Goal: Task Accomplishment & Management: Complete application form

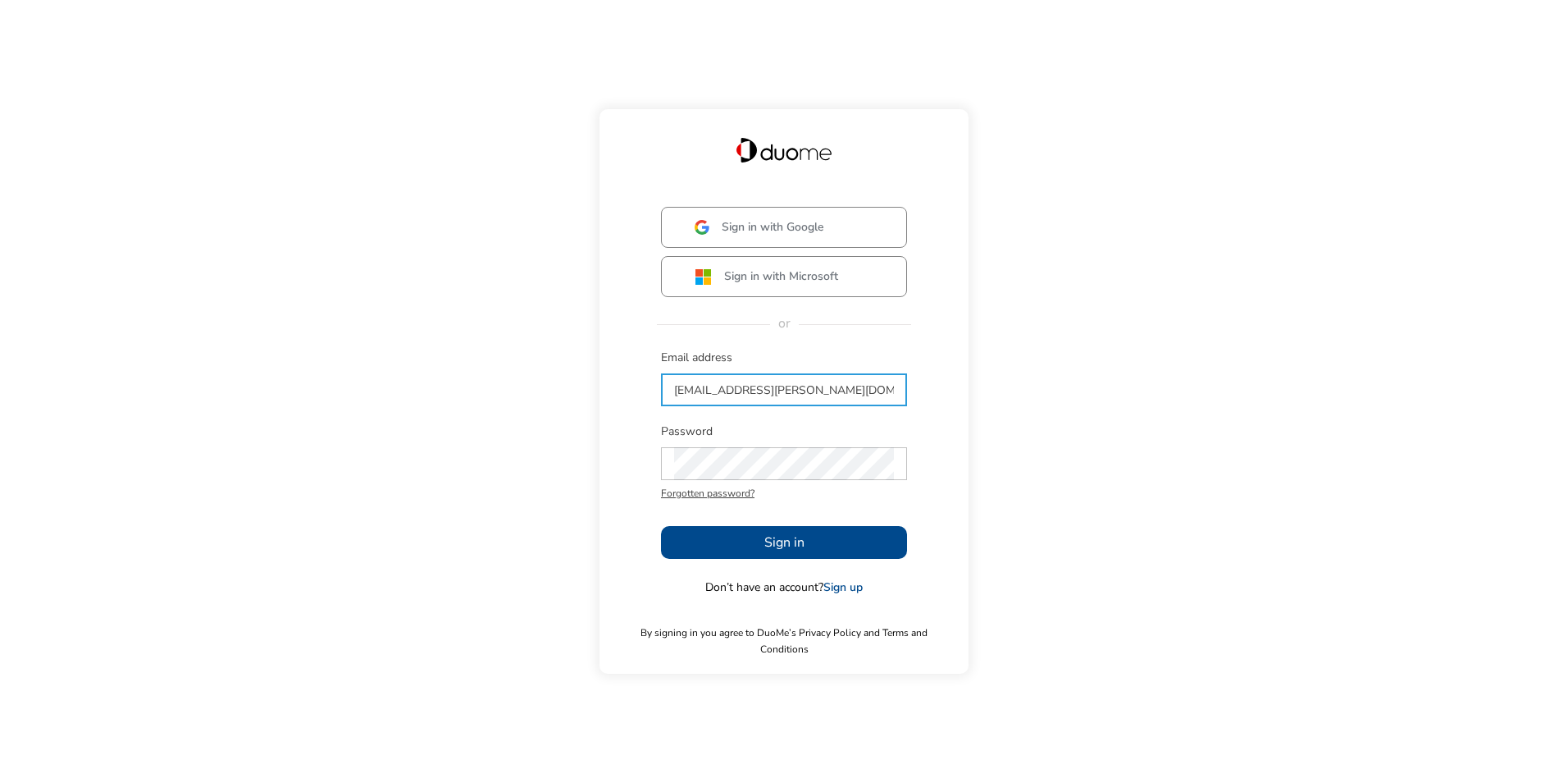
type input "[EMAIL_ADDRESS][PERSON_NAME][DOMAIN_NAME]"
click at [753, 558] on button "Sign in" at bounding box center [784, 542] width 246 height 33
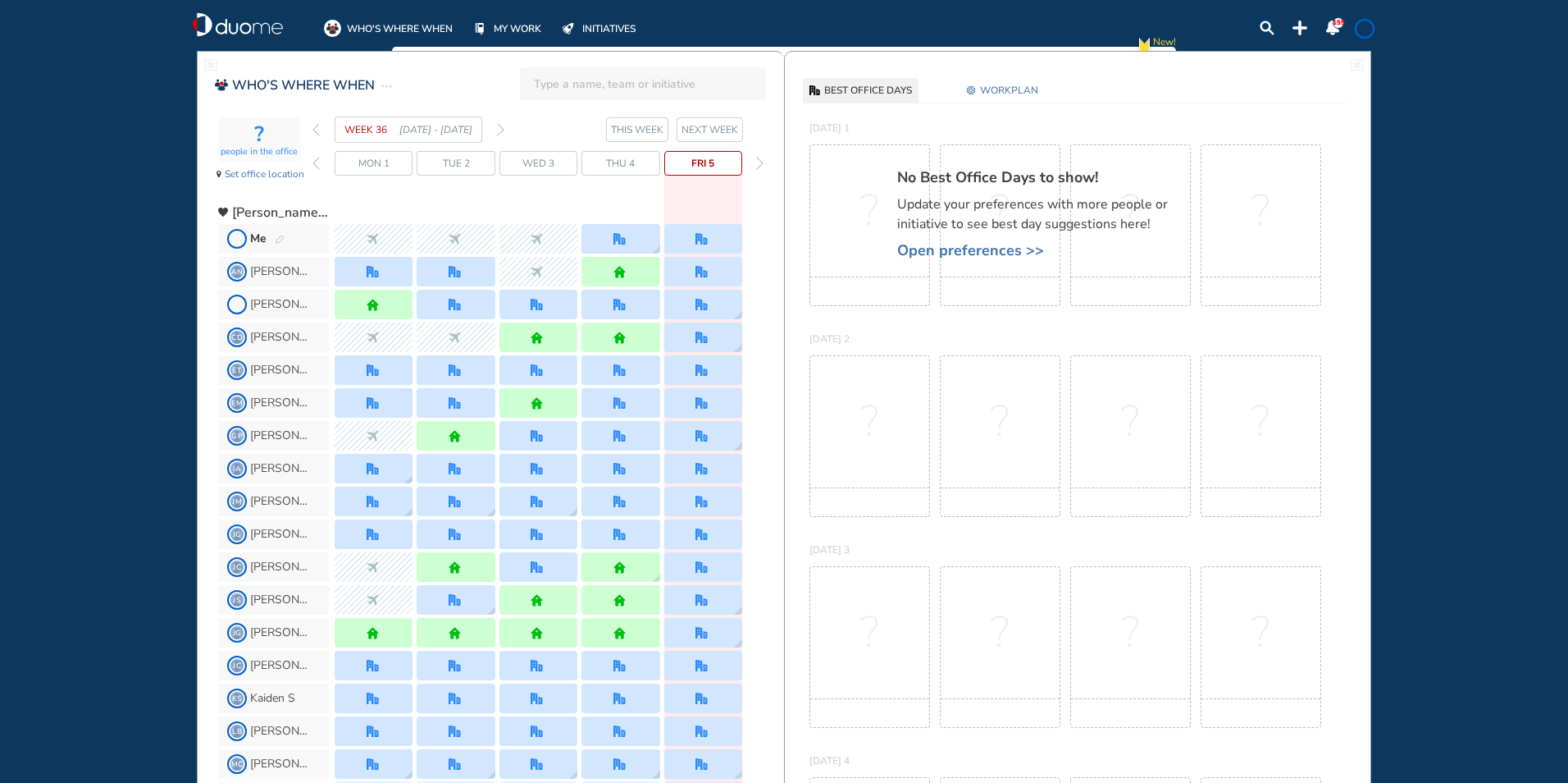
click at [497, 127] on img "forward week" at bounding box center [500, 129] width 7 height 13
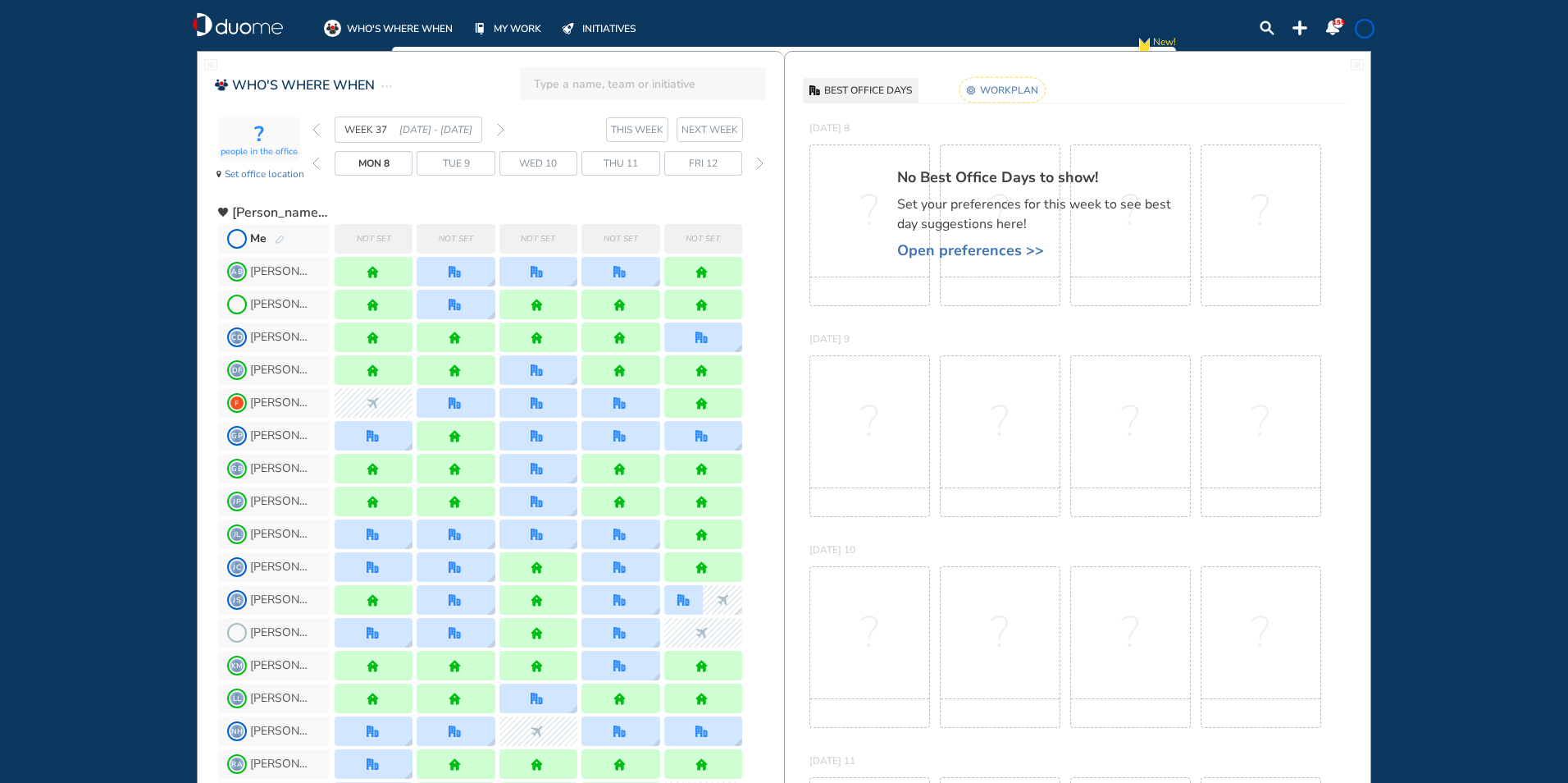
click at [298, 270] on span "[PERSON_NAME]" at bounding box center [281, 271] width 62 height 13
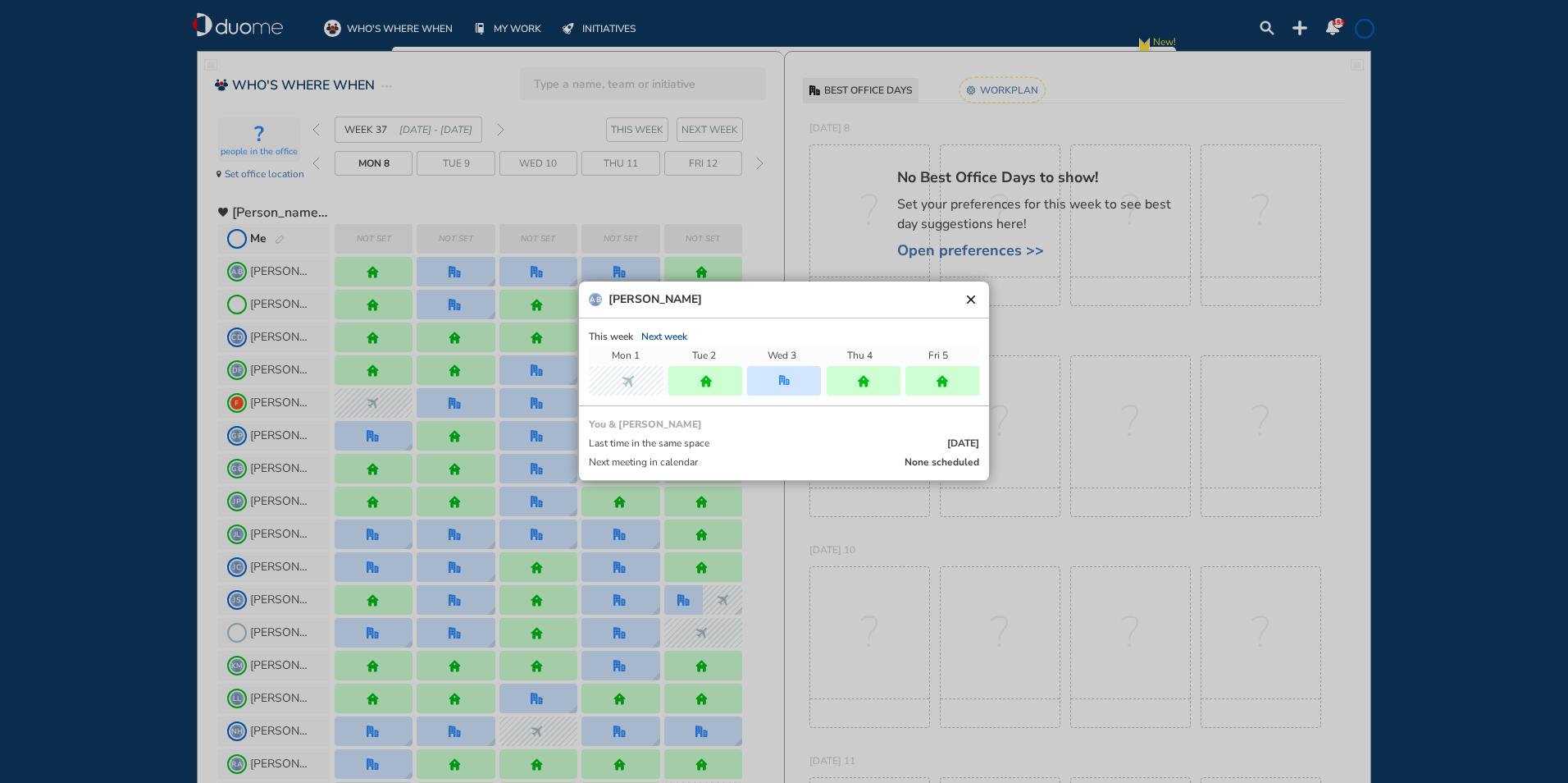
click at [970, 303] on button "clear" at bounding box center [971, 299] width 17 height 17
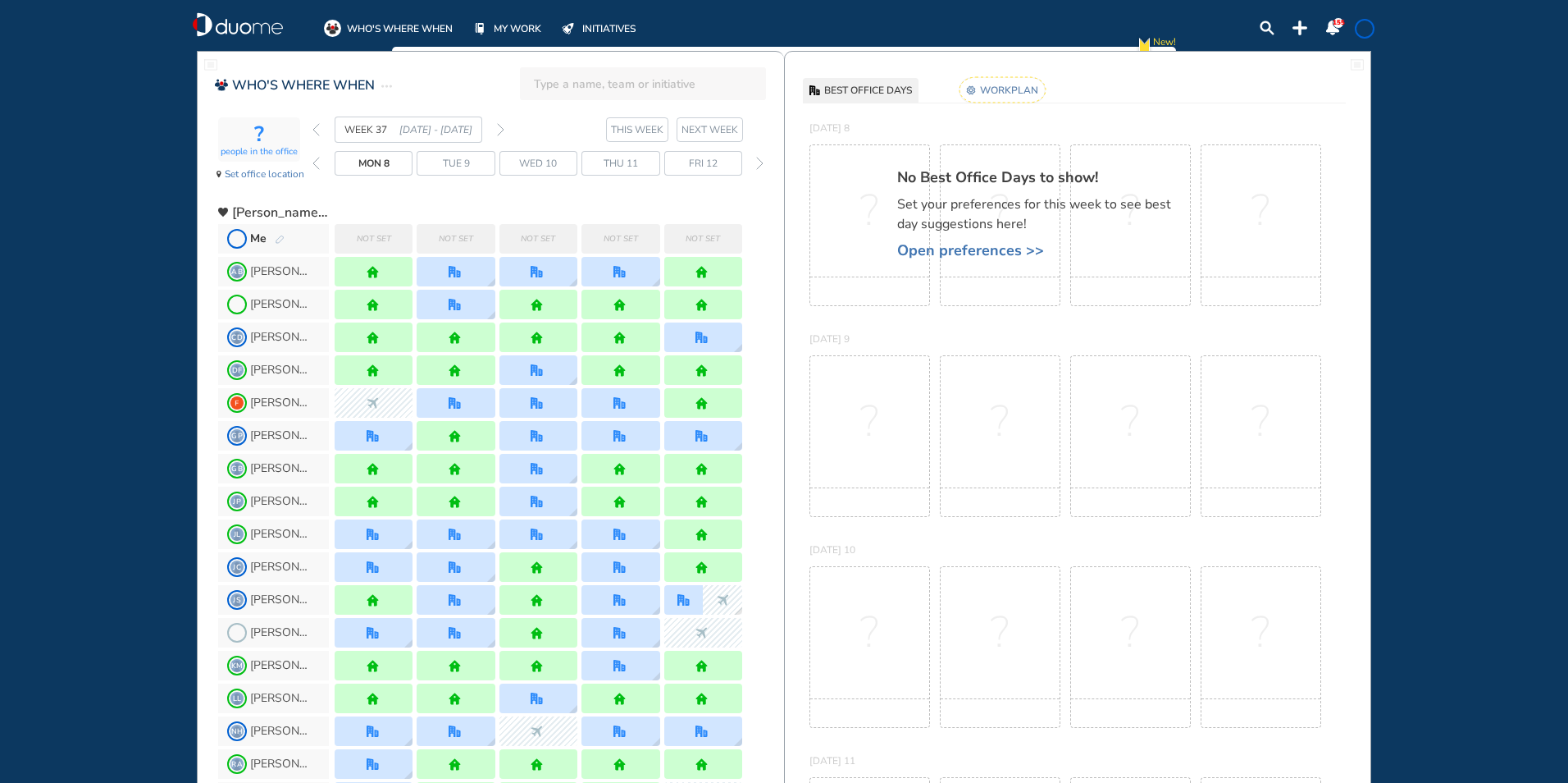
click at [379, 243] on span "Not set" at bounding box center [373, 239] width 34 height 17
click at [284, 240] on span "Me" at bounding box center [274, 239] width 111 height 30
click at [278, 233] on div "Me" at bounding box center [267, 239] width 34 height 17
click at [277, 240] on img "pen-edit" at bounding box center [279, 240] width 10 height 11
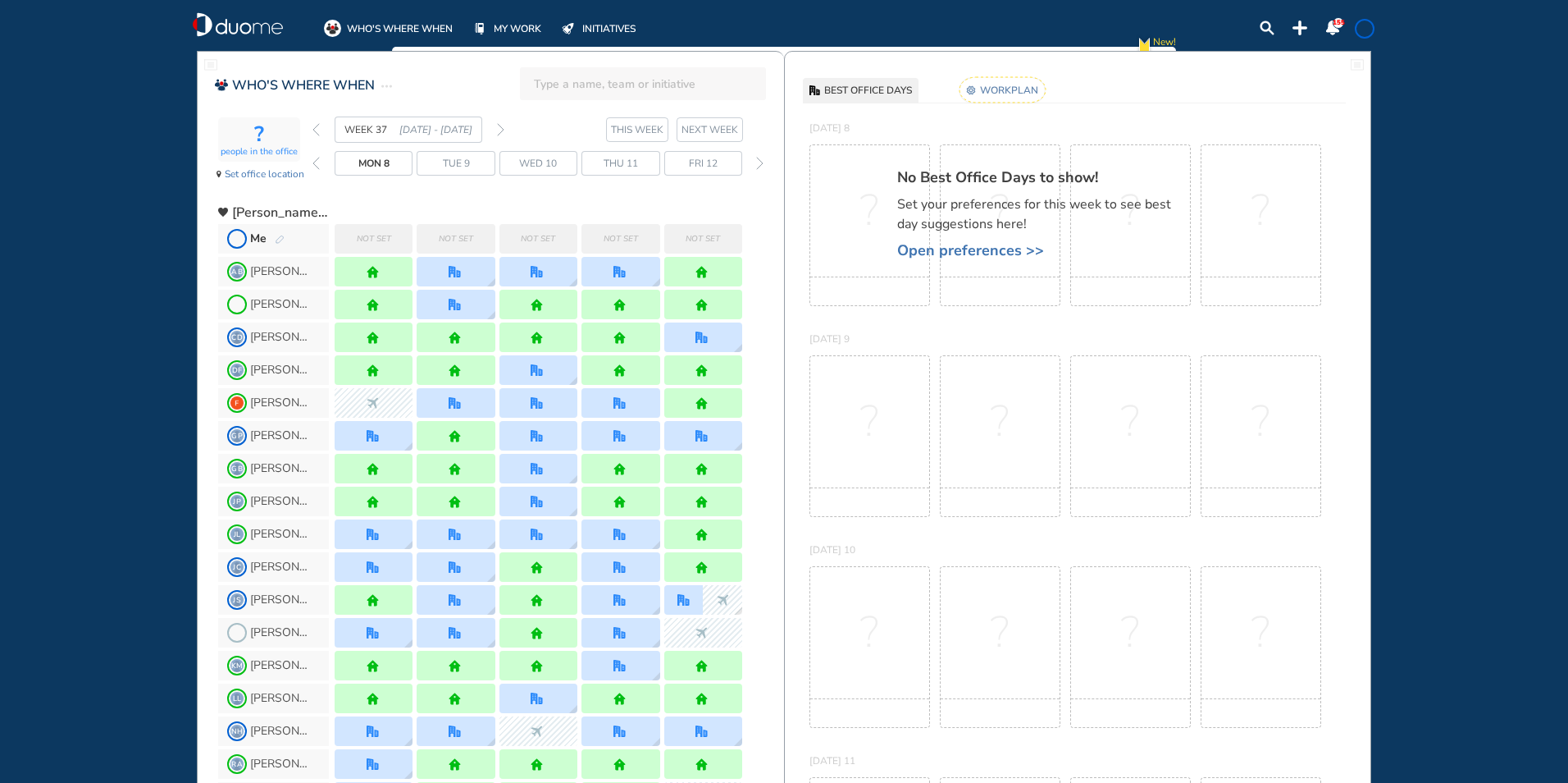
click at [277, 240] on img "pen-edit" at bounding box center [279, 240] width 10 height 11
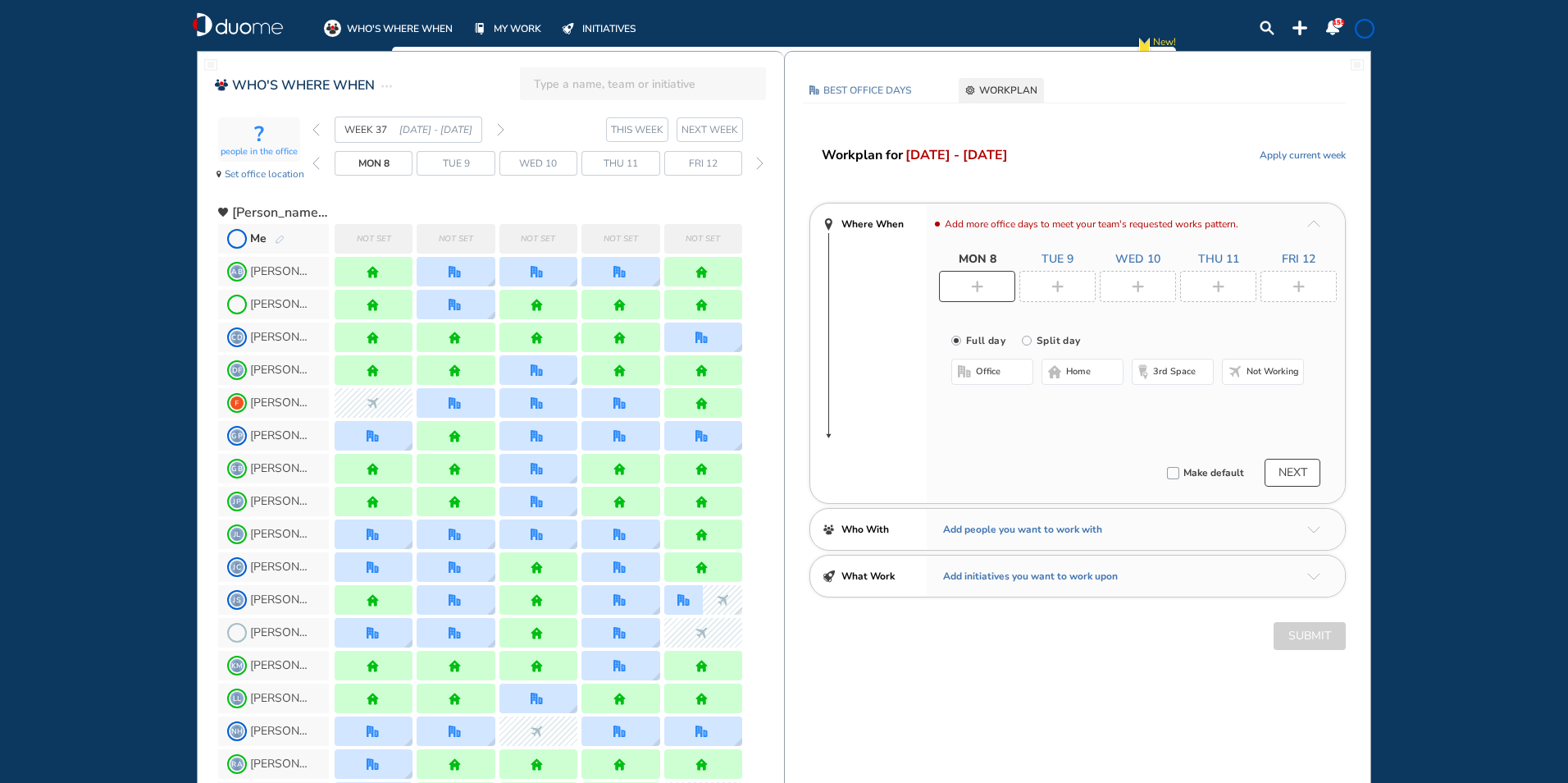
click at [277, 240] on img "pen-edit" at bounding box center [279, 240] width 10 height 11
click at [978, 293] on div at bounding box center [977, 285] width 77 height 31
click at [986, 366] on span "office" at bounding box center [988, 372] width 25 height 13
click at [1011, 399] on button "Select location" at bounding box center [995, 404] width 66 height 17
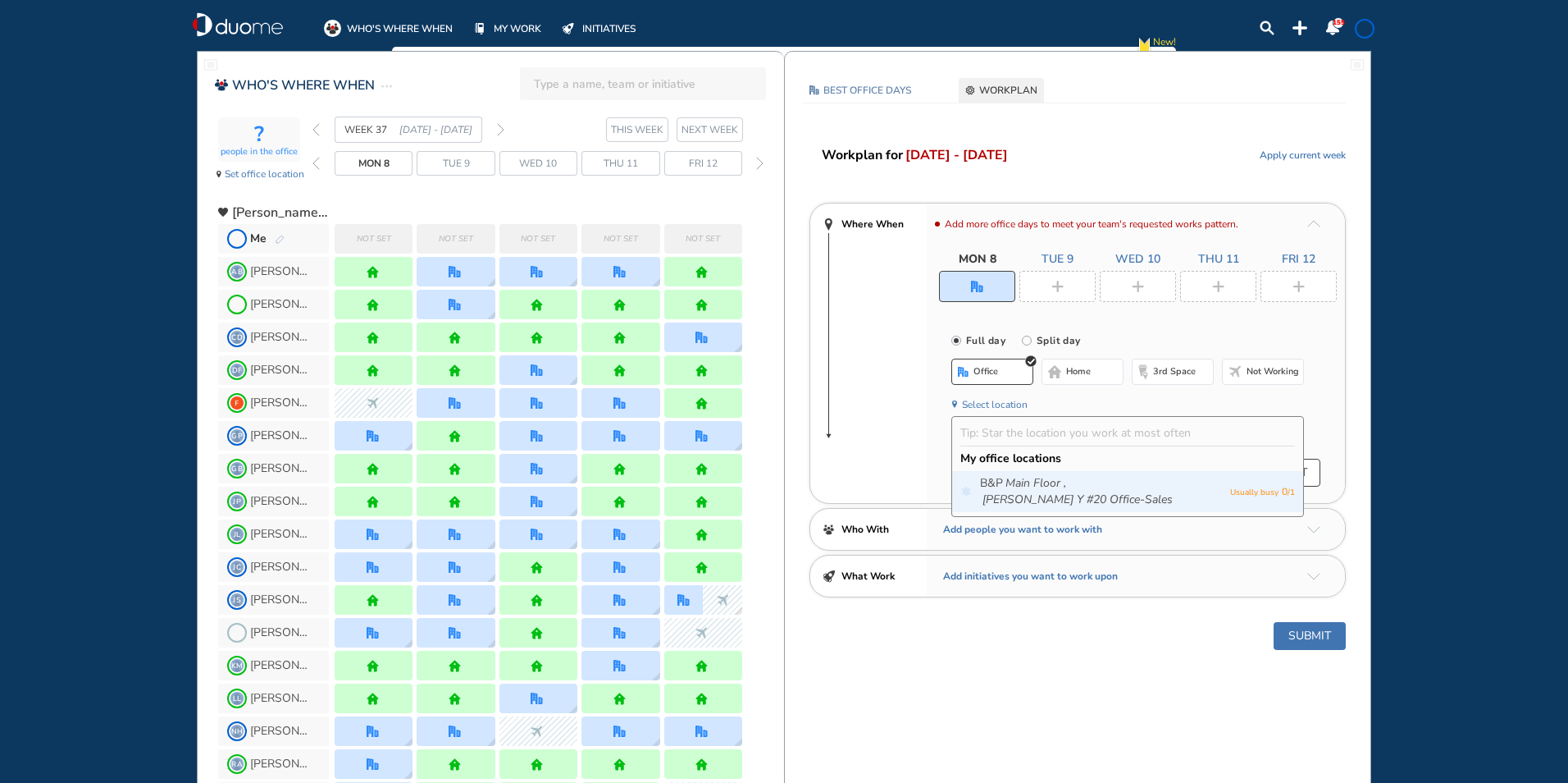
click at [1026, 475] on icon "Main Floor ," at bounding box center [1035, 483] width 61 height 17
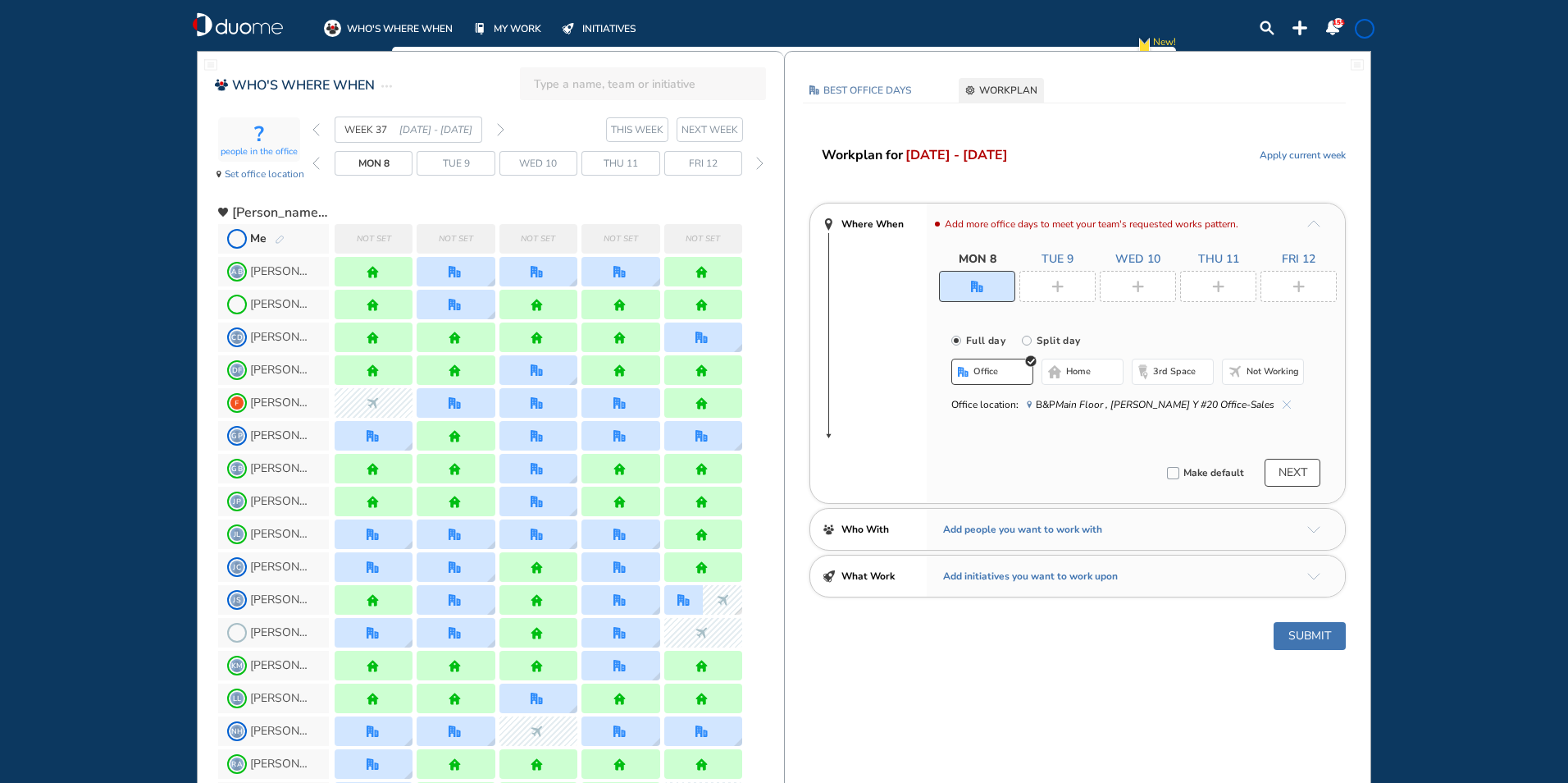
click at [1046, 293] on div at bounding box center [1057, 285] width 77 height 31
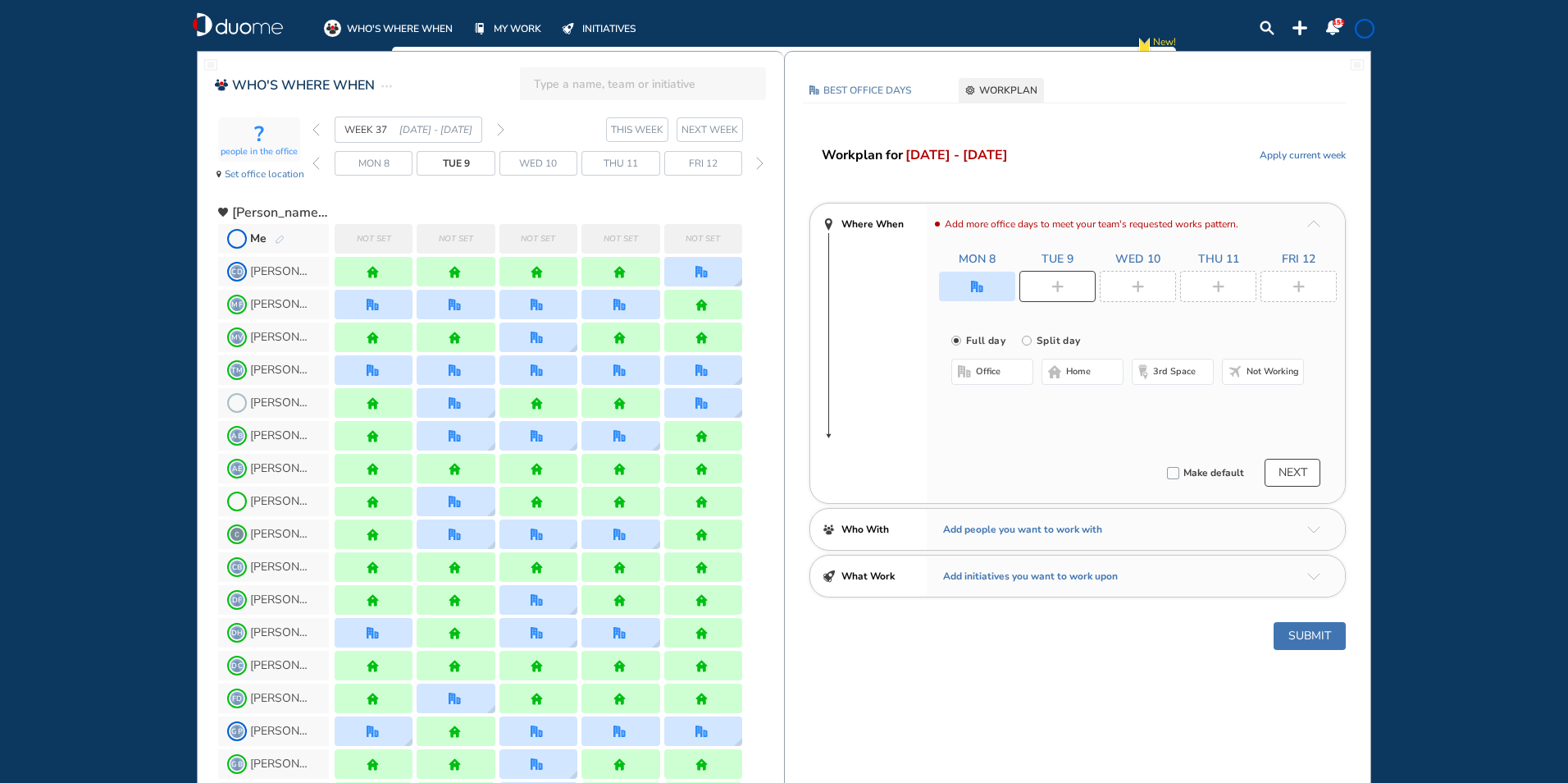
click at [1000, 377] on button "office" at bounding box center [992, 372] width 82 height 26
click at [1005, 408] on button "Select location" at bounding box center [995, 404] width 66 height 17
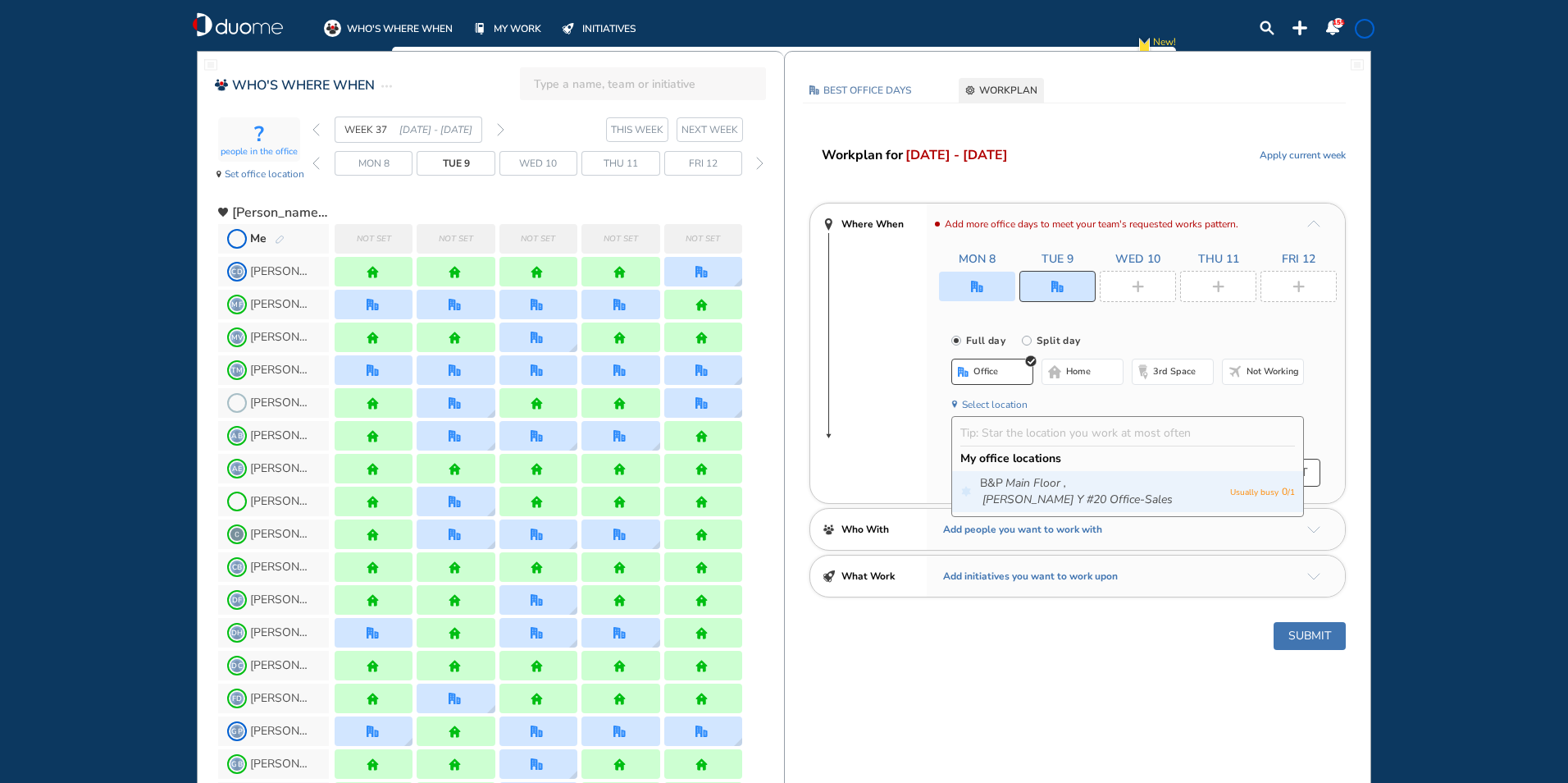
click at [1036, 484] on icon "Main Floor ," at bounding box center [1035, 483] width 61 height 17
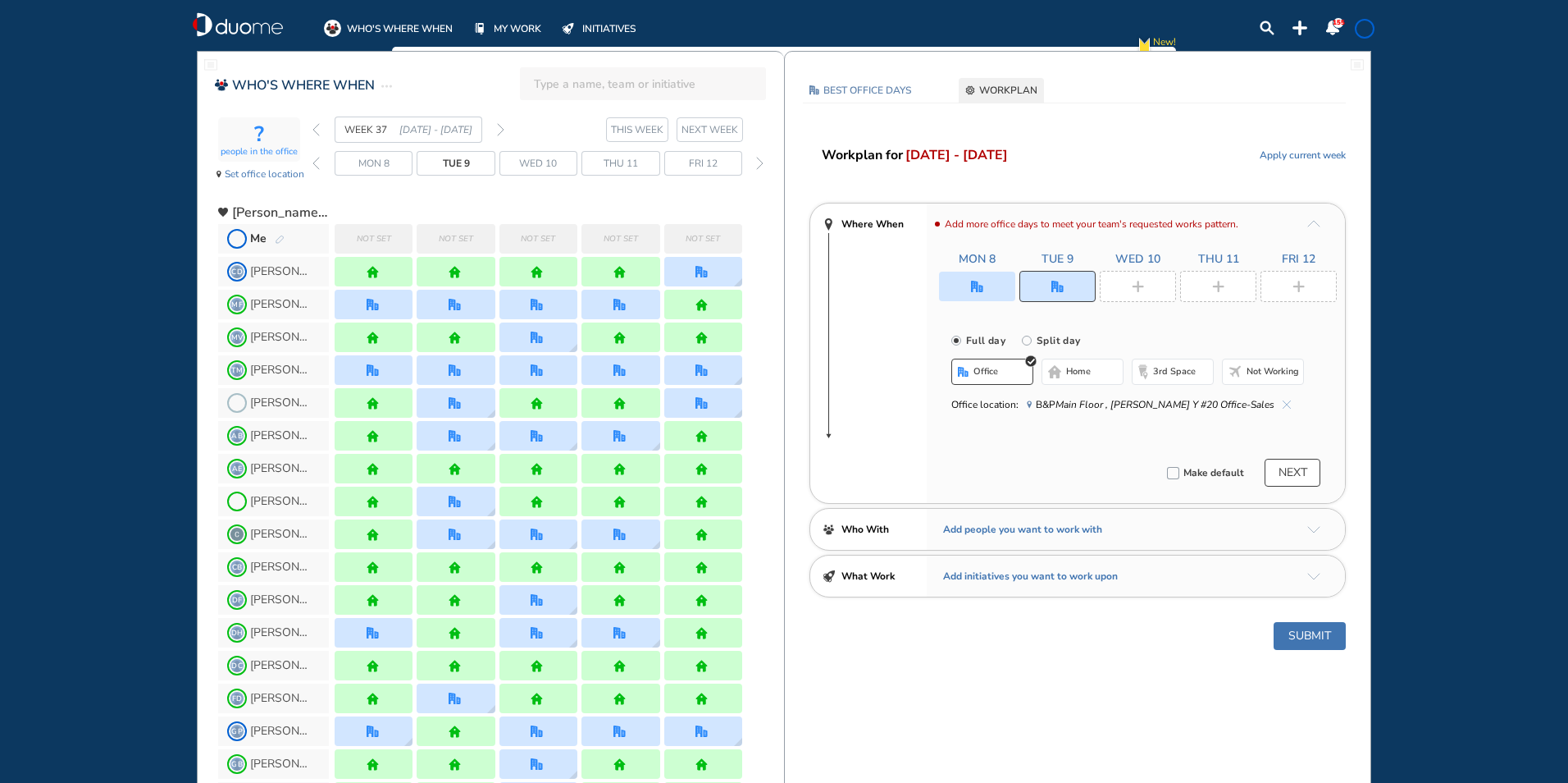
click at [1126, 287] on div at bounding box center [1137, 285] width 77 height 31
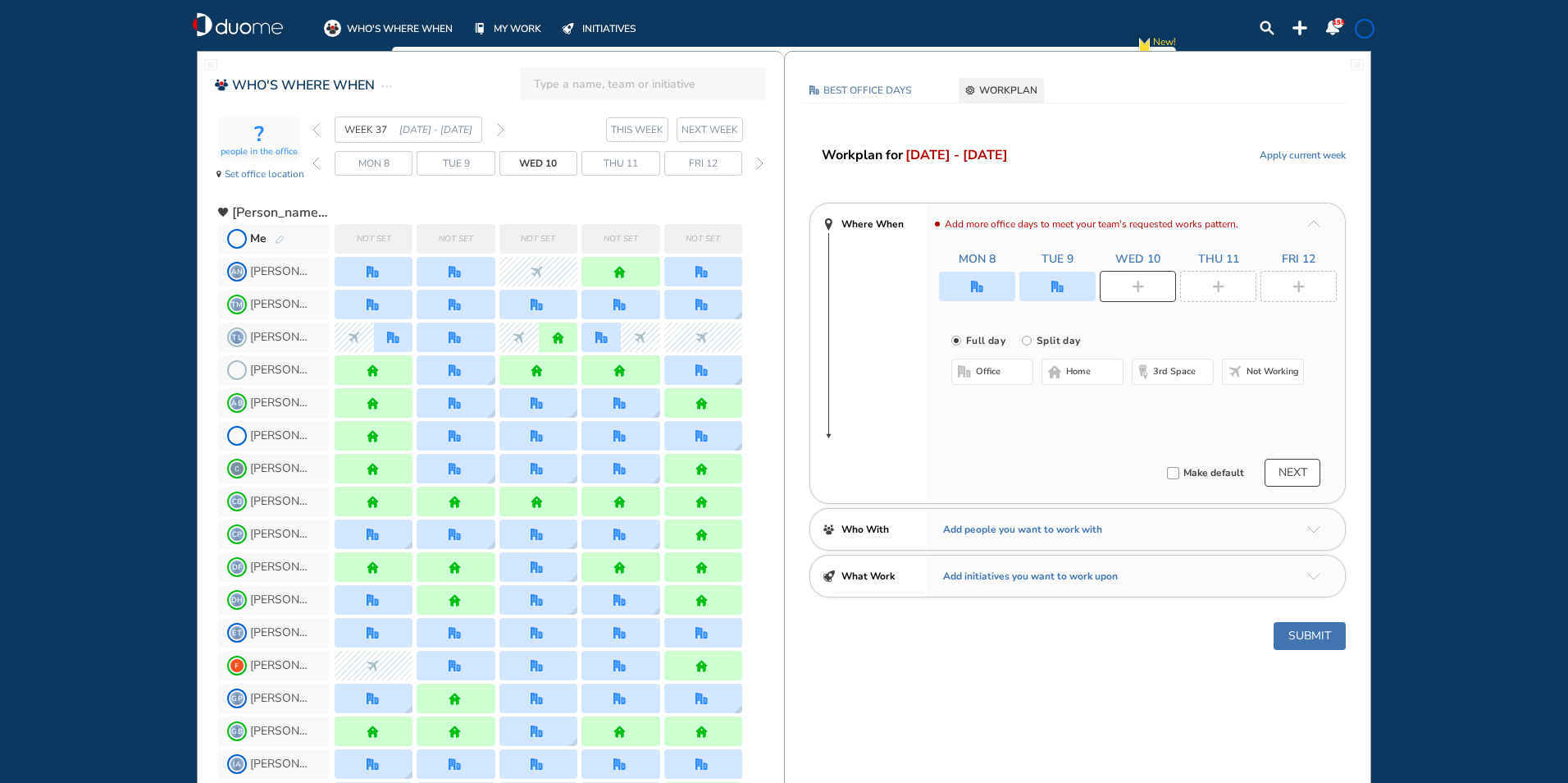
click at [1011, 370] on button "office" at bounding box center [992, 372] width 82 height 26
click at [1008, 408] on button "Select location" at bounding box center [995, 404] width 66 height 17
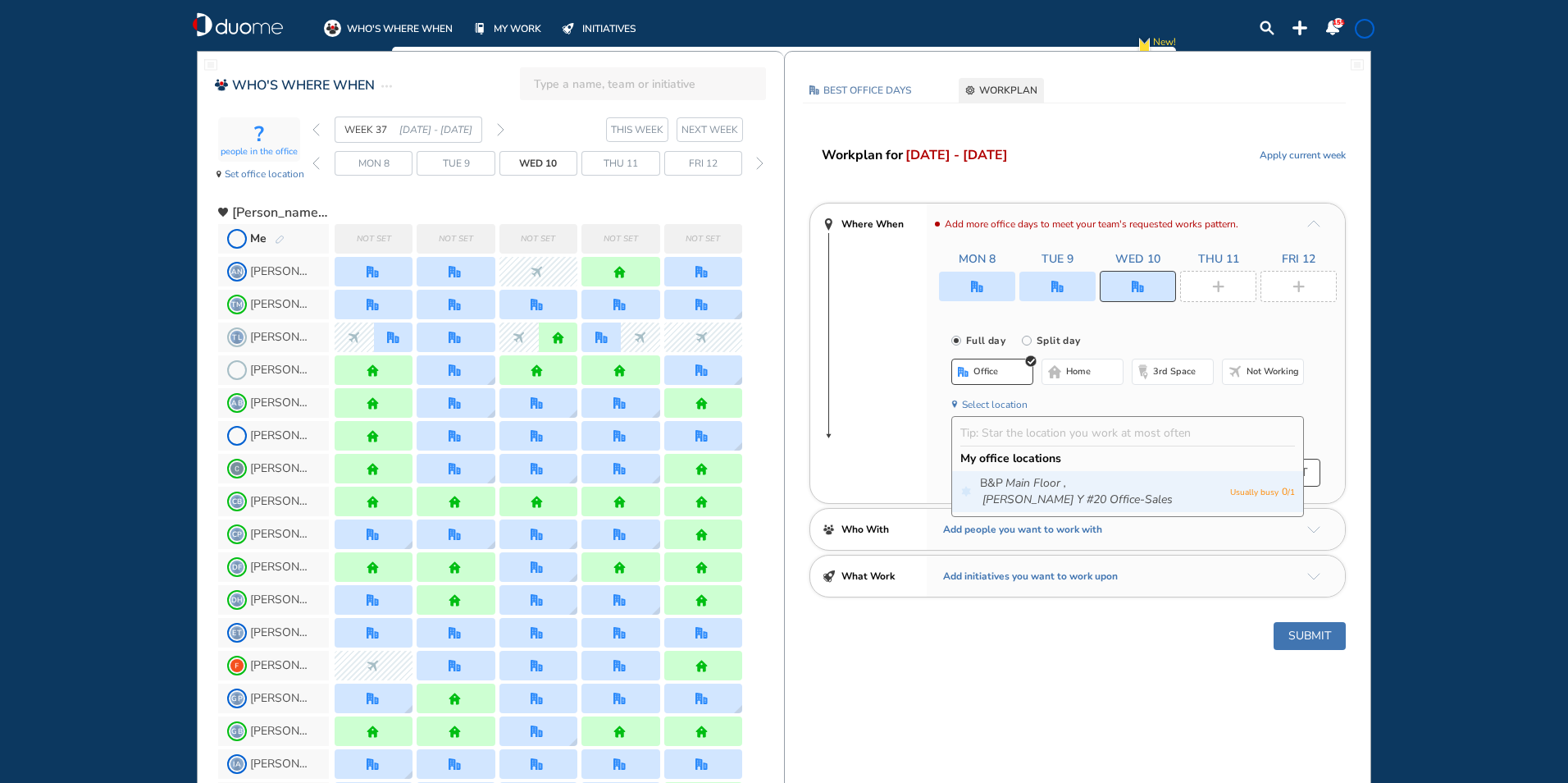
click at [1012, 480] on icon "Main Floor ," at bounding box center [1035, 483] width 61 height 17
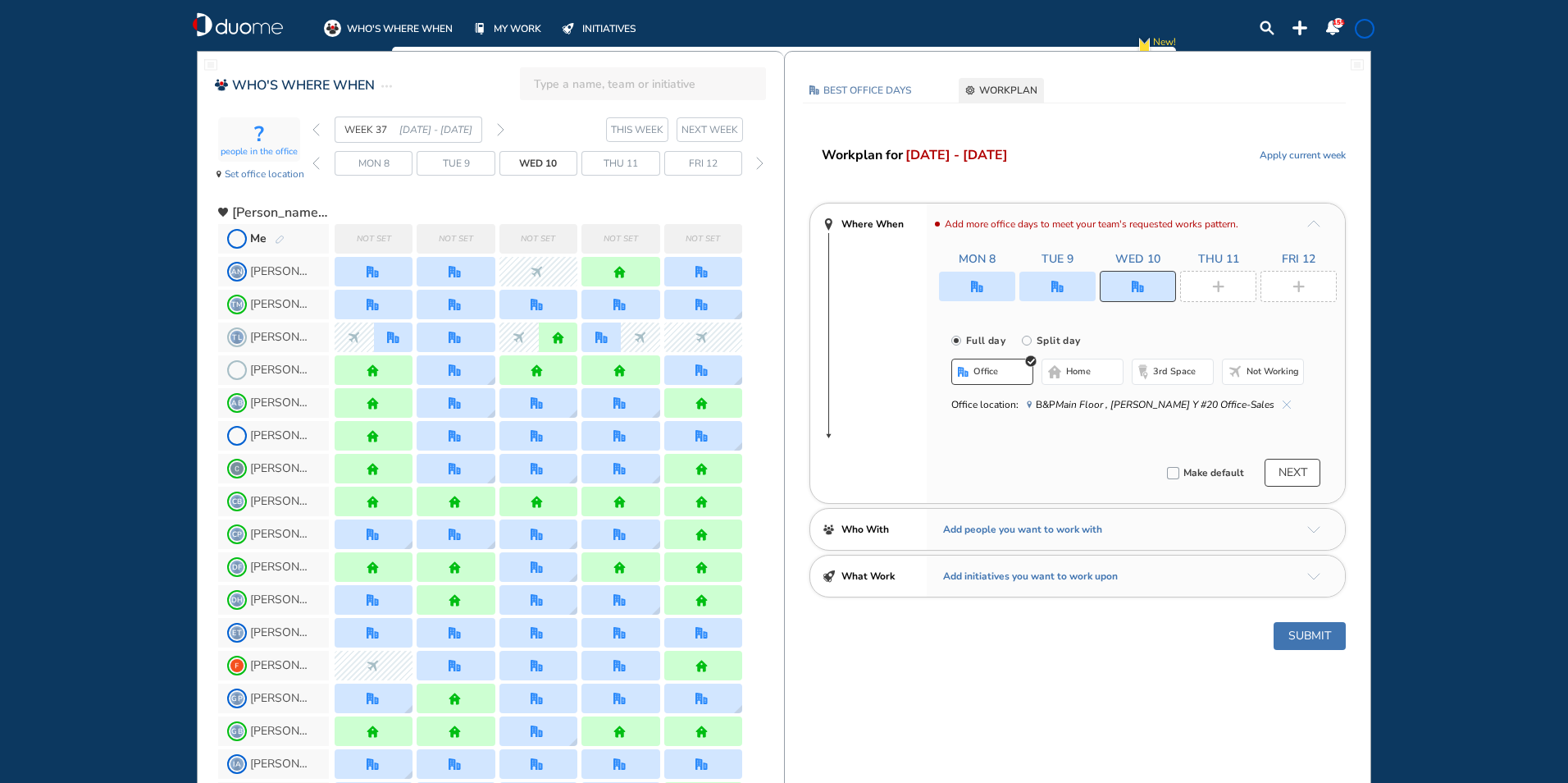
click at [1196, 299] on div at bounding box center [1218, 285] width 77 height 31
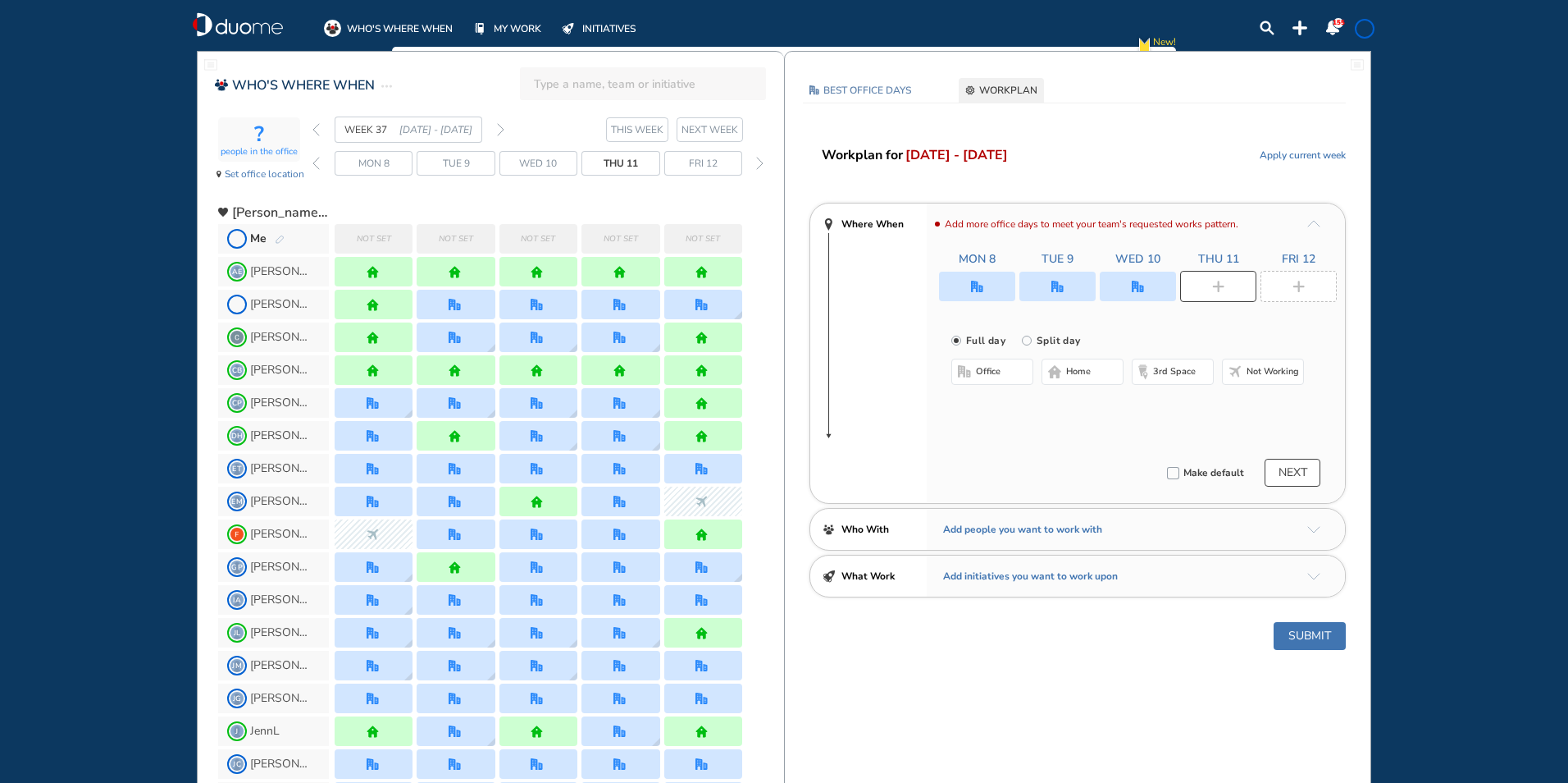
click at [1023, 377] on button "office" at bounding box center [992, 372] width 82 height 26
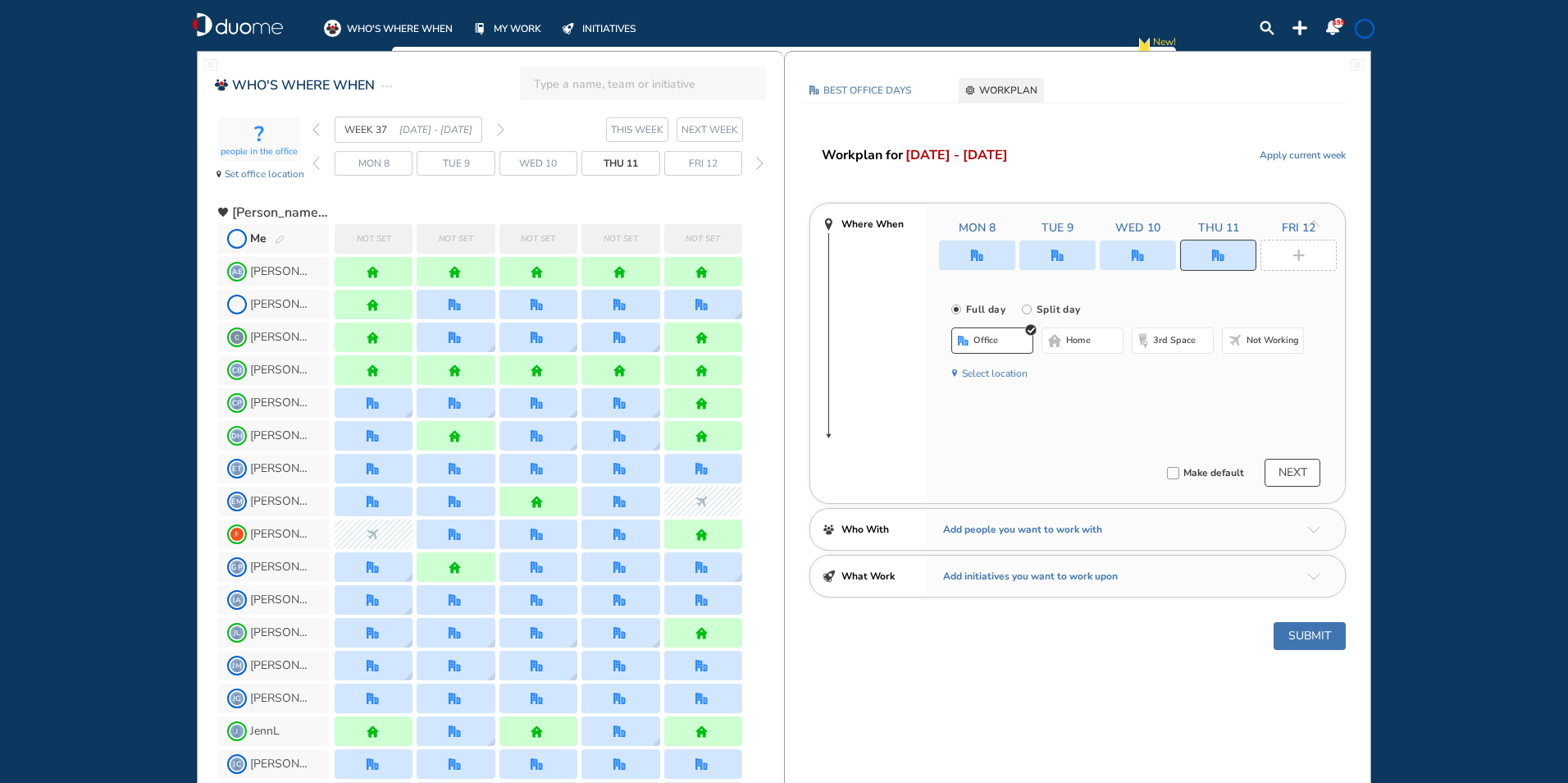
click at [1009, 374] on button "Select location" at bounding box center [995, 373] width 66 height 17
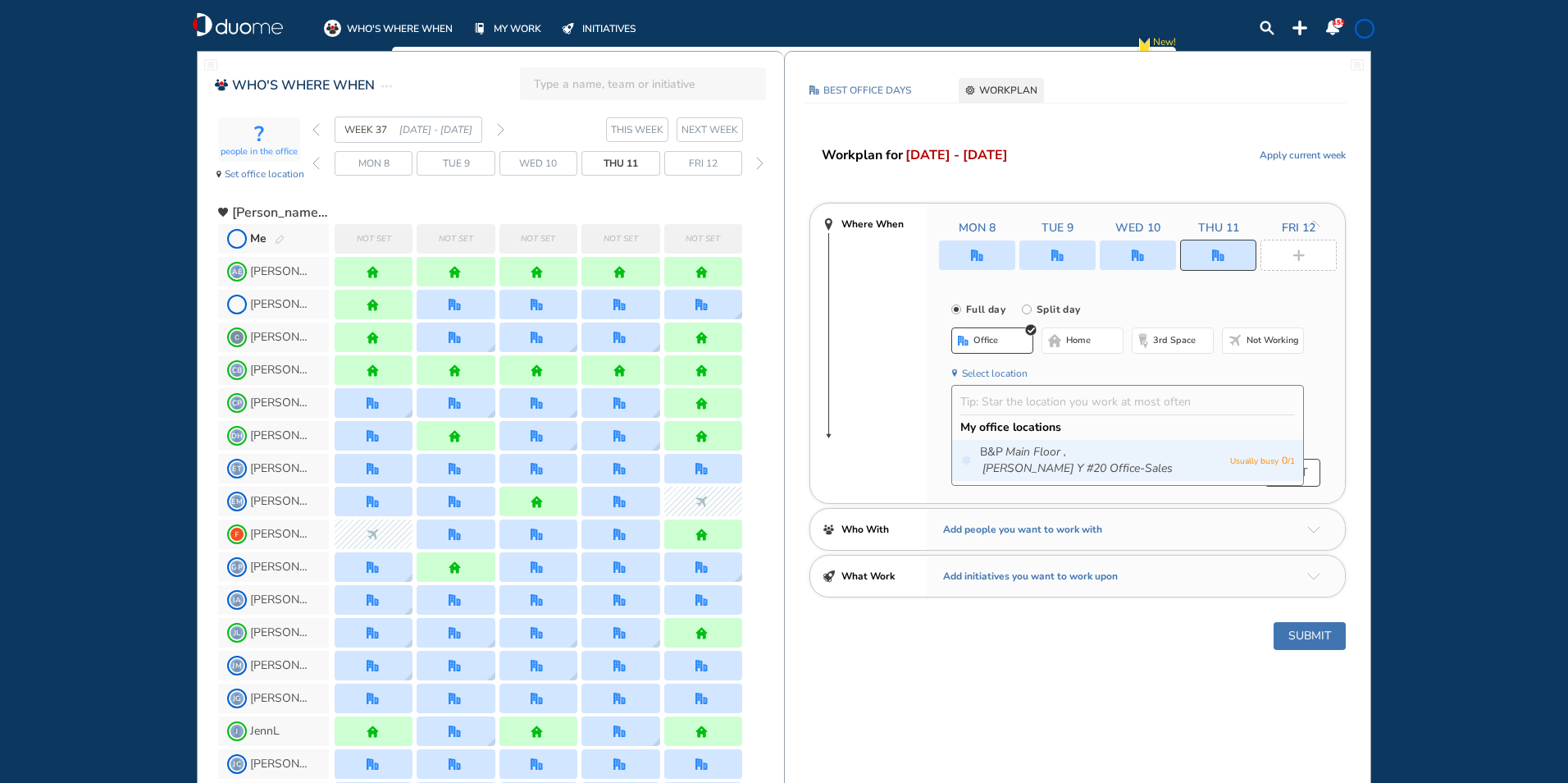
click at [1023, 443] on div "B&P Main Floor , [PERSON_NAME] Y #20 Office-Sales Usually busy 0 / 1" at bounding box center [1127, 460] width 351 height 41
click at [1018, 450] on icon "Main Floor ," at bounding box center [1035, 452] width 61 height 17
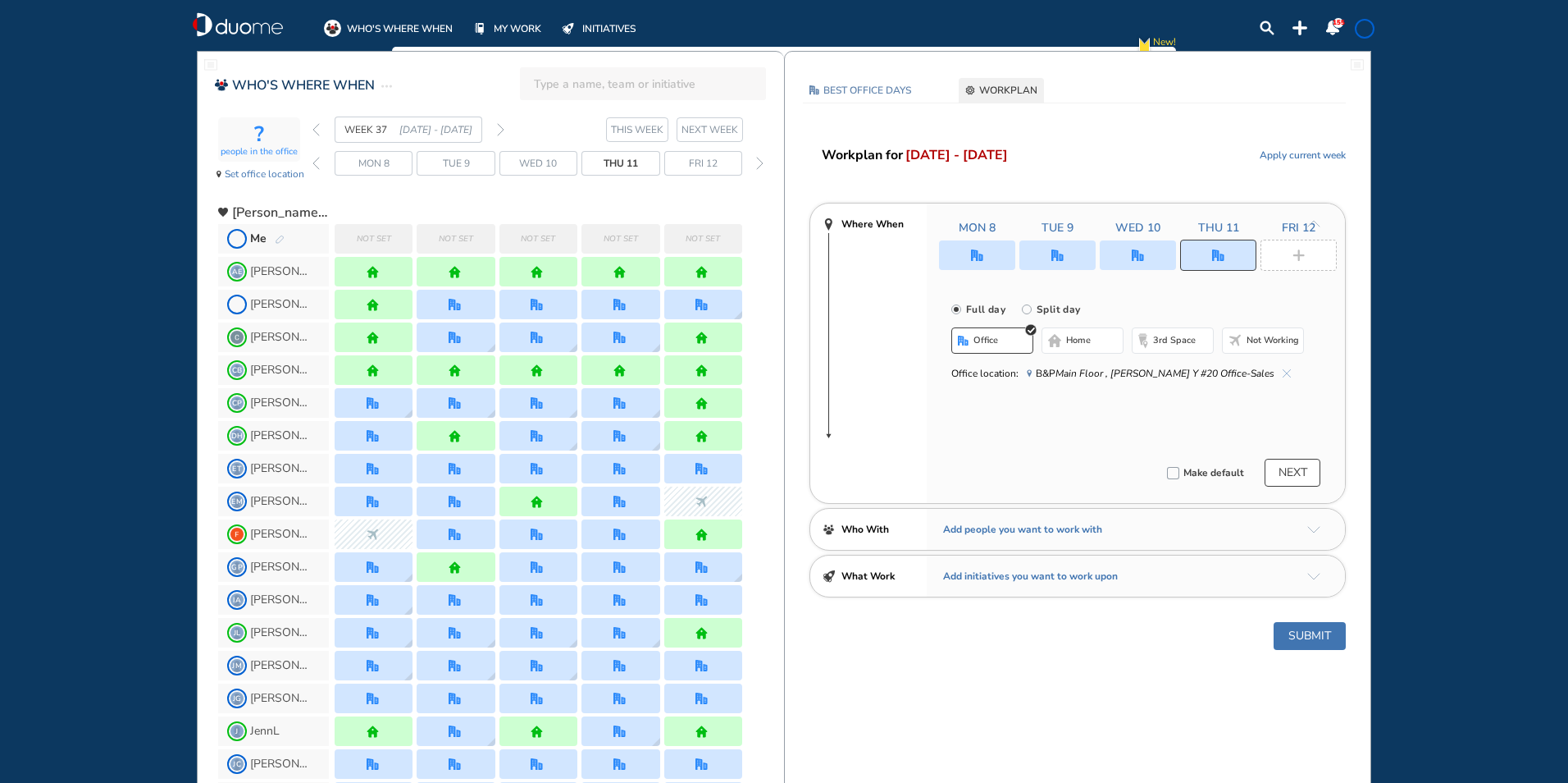
click at [1307, 247] on div at bounding box center [1299, 255] width 77 height 31
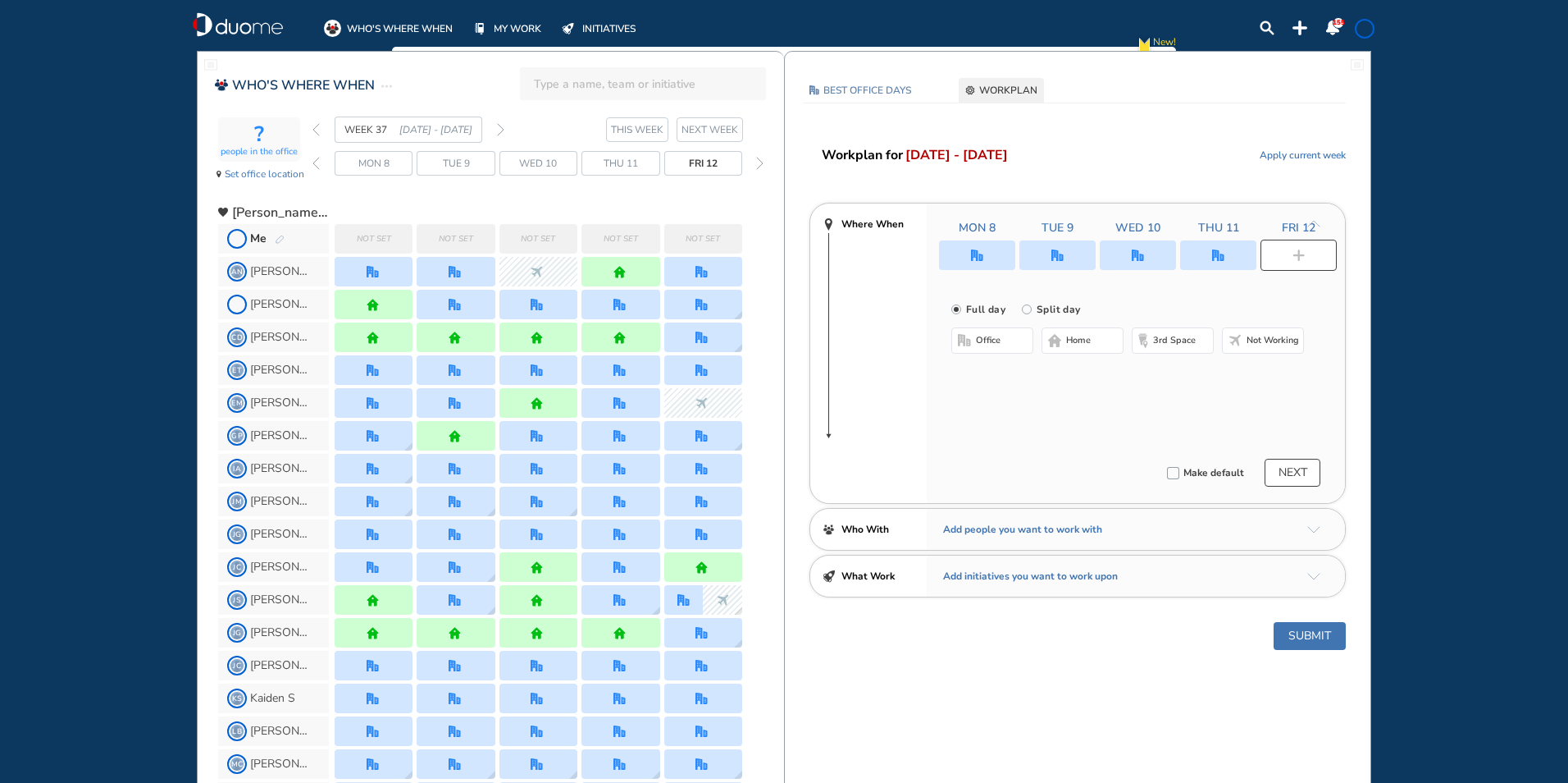
click at [1097, 338] on button "home" at bounding box center [1082, 341] width 82 height 26
click at [1277, 473] on button "NEXT" at bounding box center [1292, 473] width 55 height 28
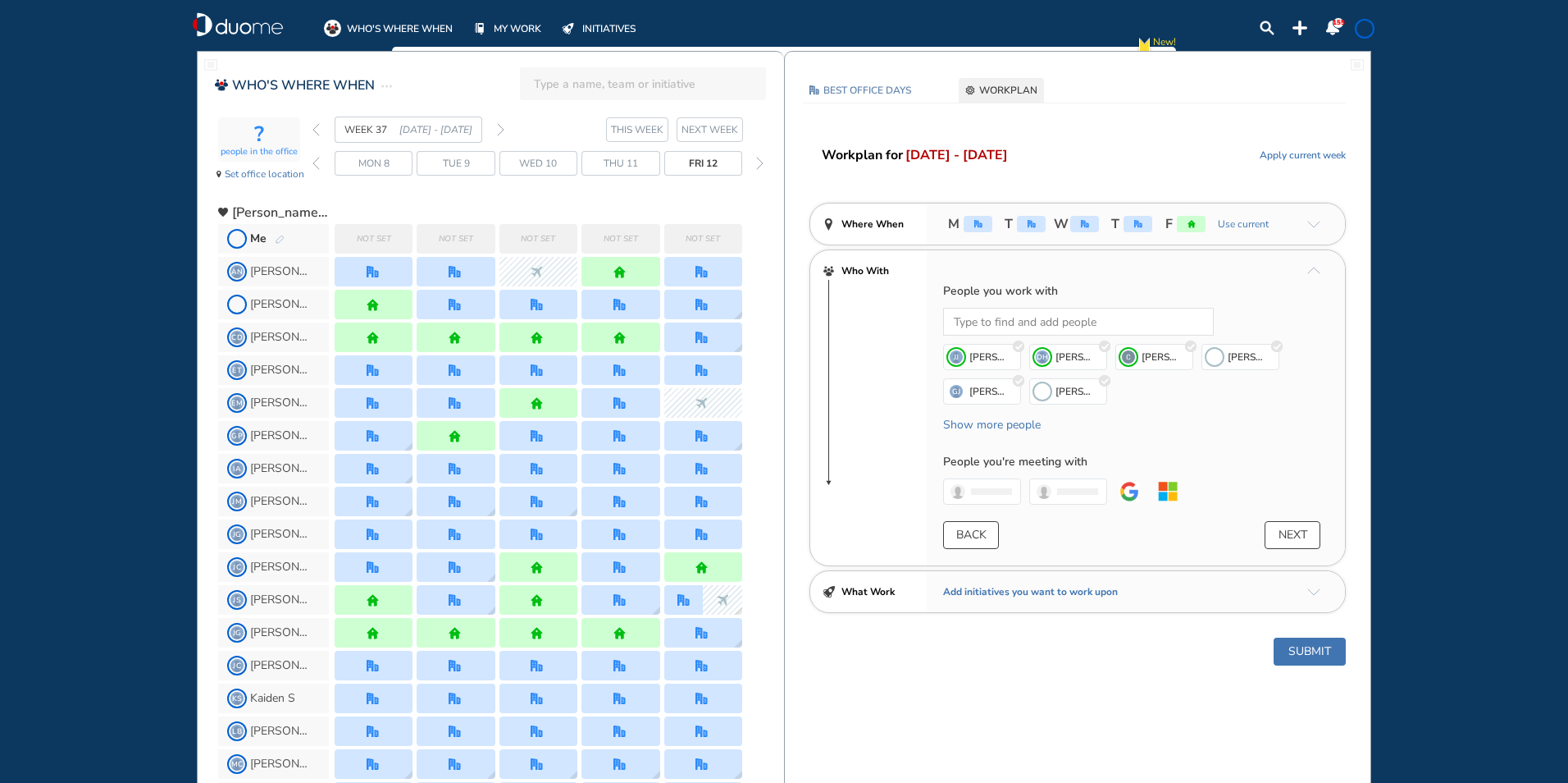
click at [1307, 650] on button "Submit" at bounding box center [1310, 652] width 72 height 28
